Goal: Information Seeking & Learning: Learn about a topic

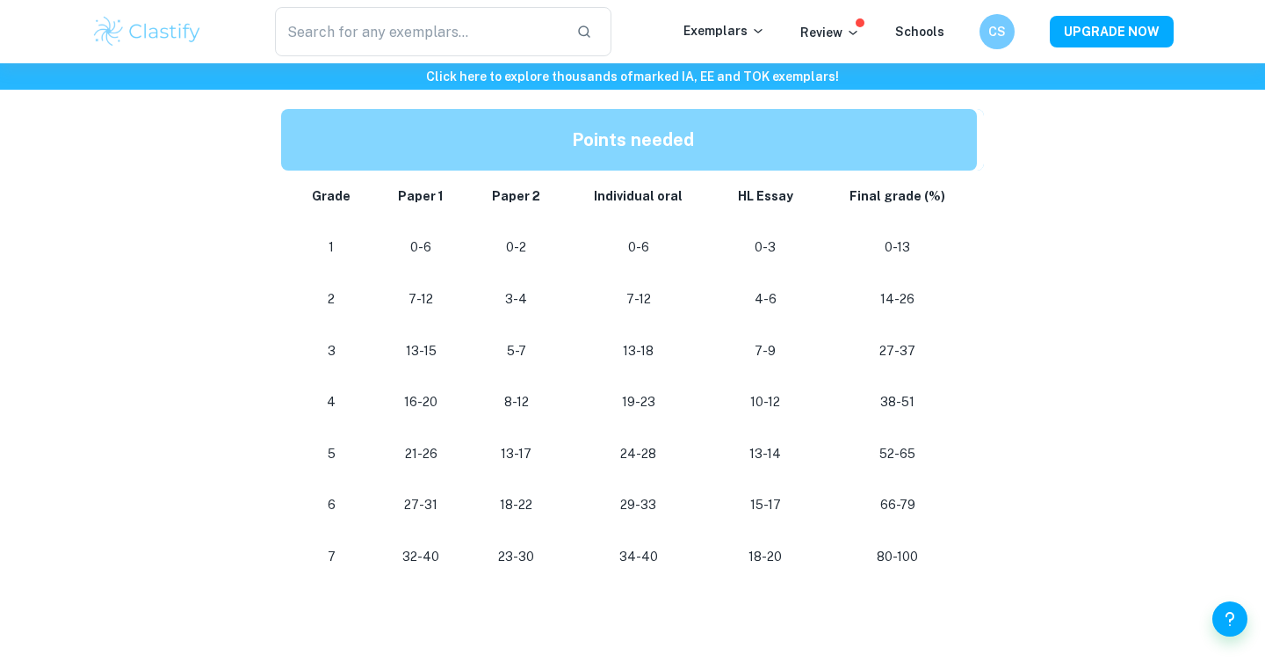
scroll to position [919, 0]
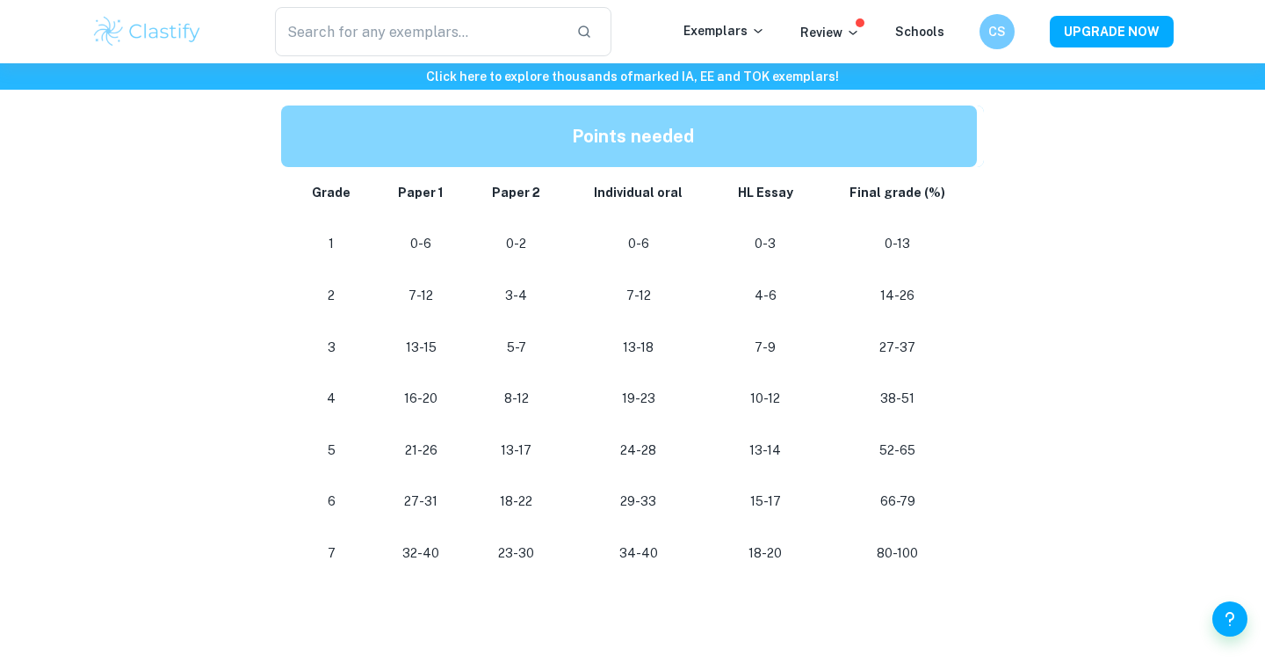
click at [636, 555] on p "34-40" at bounding box center [639, 553] width 120 height 24
click at [644, 575] on td "34-40" at bounding box center [639, 553] width 148 height 52
click at [546, 439] on p "13-17" at bounding box center [516, 451] width 69 height 24
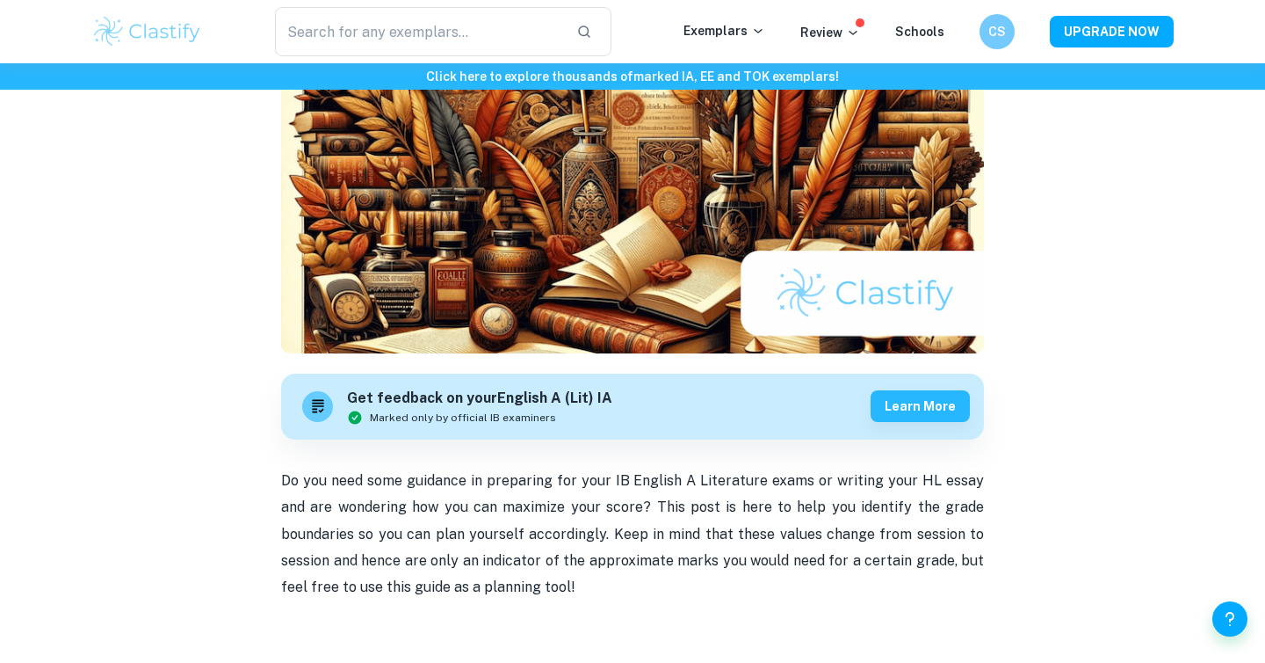
scroll to position [0, 0]
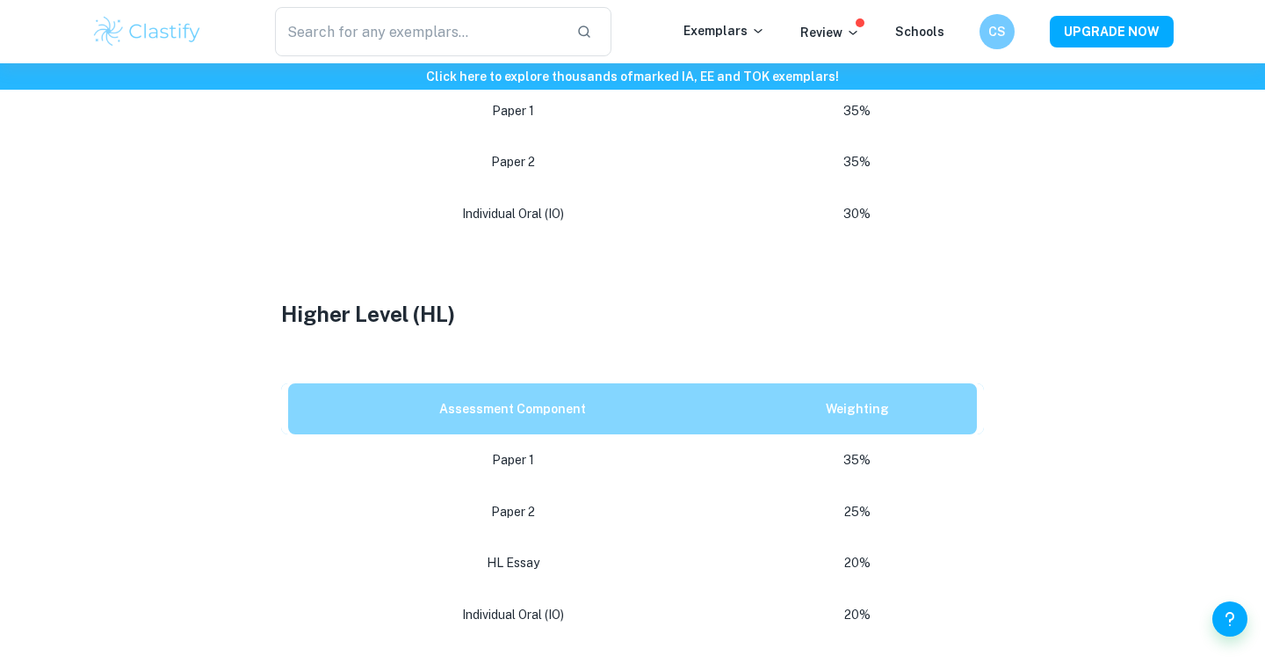
scroll to position [1027, 0]
